Goal: Task Accomplishment & Management: Use online tool/utility

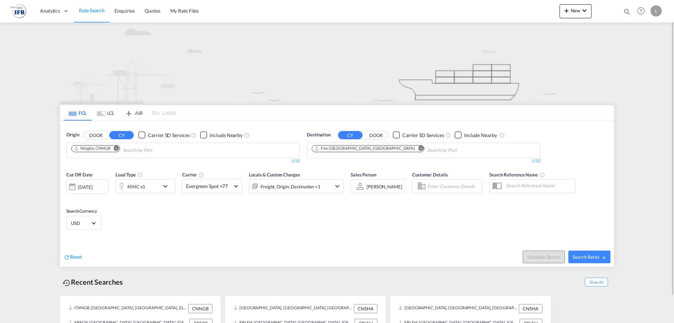
click at [81, 186] on div "[DATE]" at bounding box center [85, 187] width 14 height 6
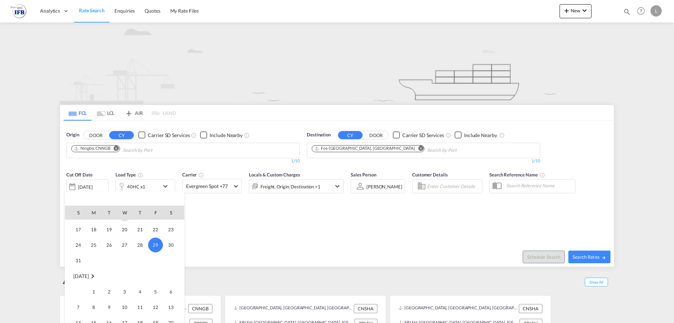
scroll to position [338, 0]
click at [106, 276] on span "2" at bounding box center [109, 277] width 14 height 14
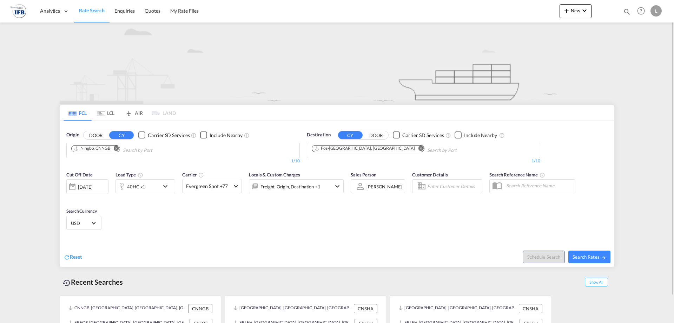
drag, startPoint x: 605, startPoint y: 259, endPoint x: 416, endPoint y: 176, distance: 206.6
click at [427, 185] on div "Cut Off Date [DATE] [DATE] Load Type 40HC x1 Carrier Evergreen Spot +77 Online …" at bounding box center [337, 216] width 554 height 99
click at [368, 145] on md-chips-wrap "Fos-[GEOGRAPHIC_DATA], [GEOGRAPHIC_DATA]" at bounding box center [404, 149] width 186 height 13
click at [418, 150] on md-icon "Remove" at bounding box center [420, 147] width 5 height 5
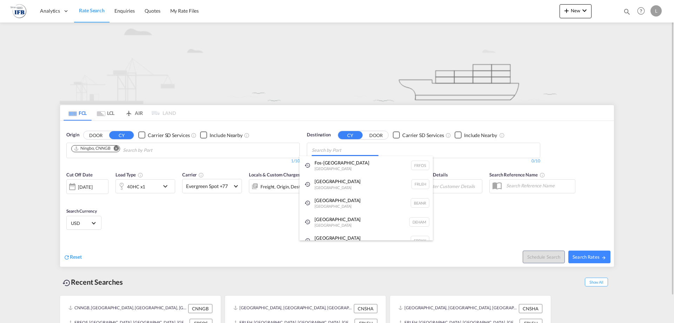
click at [366, 150] on body "Analytics Reports Rate Search Enquiries Quotes My Rate Files Analytics" at bounding box center [337, 161] width 674 height 323
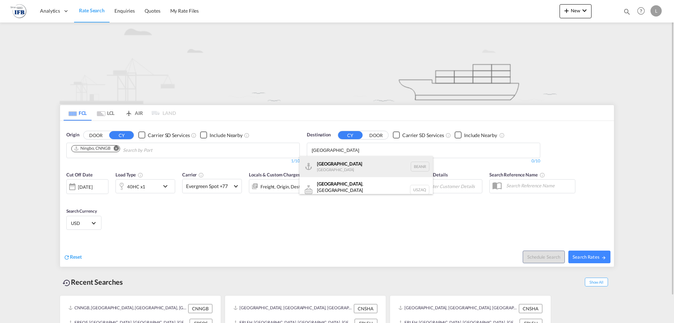
type input "[GEOGRAPHIC_DATA]"
click at [349, 160] on div "[GEOGRAPHIC_DATA] [GEOGRAPHIC_DATA] BEANR" at bounding box center [366, 166] width 133 height 21
